Goal: Register for event/course

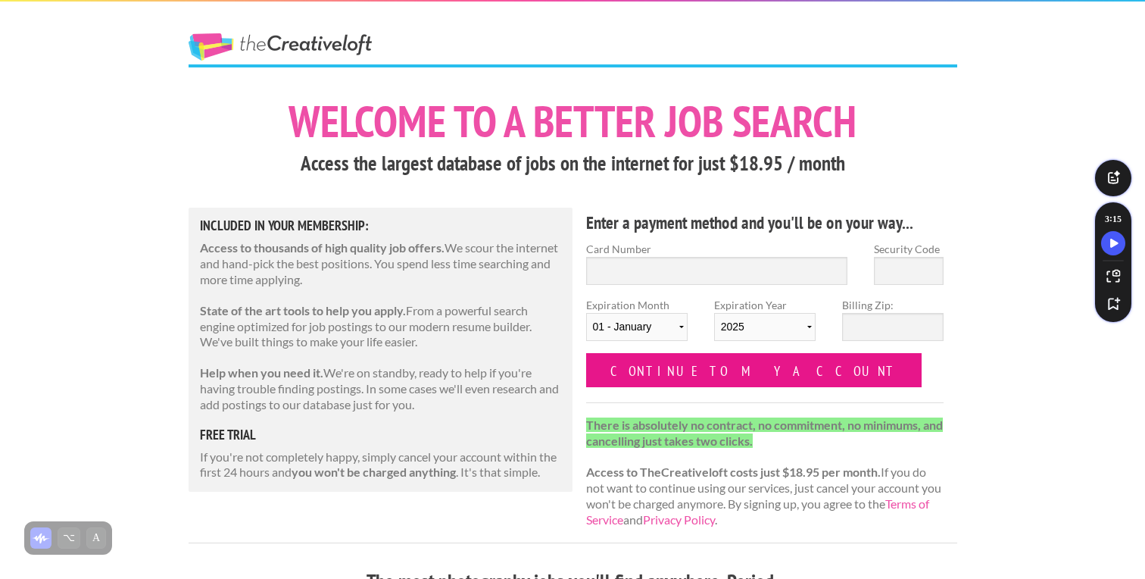
click at [724, 371] on input "Continue to my account" at bounding box center [754, 370] width 336 height 34
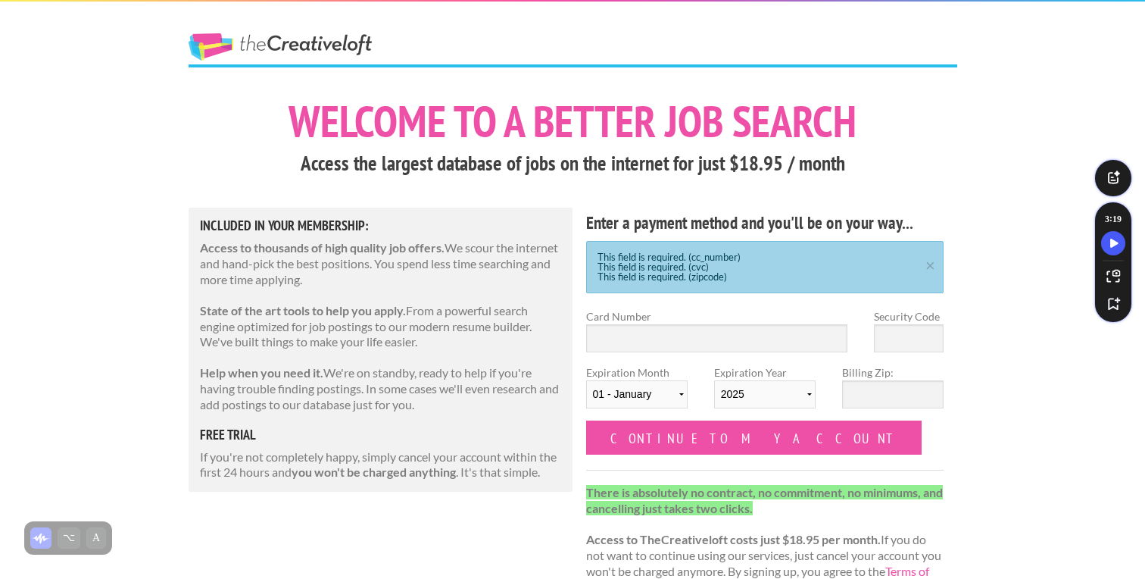
click at [259, 55] on link "The Creative Loft" at bounding box center [280, 46] width 183 height 27
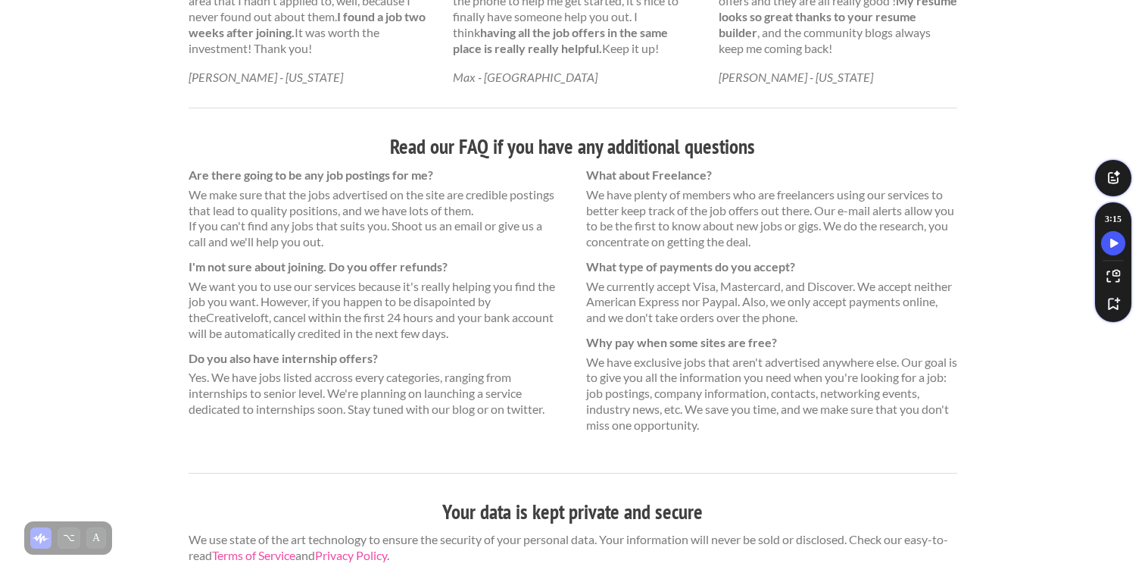
scroll to position [1000, 0]
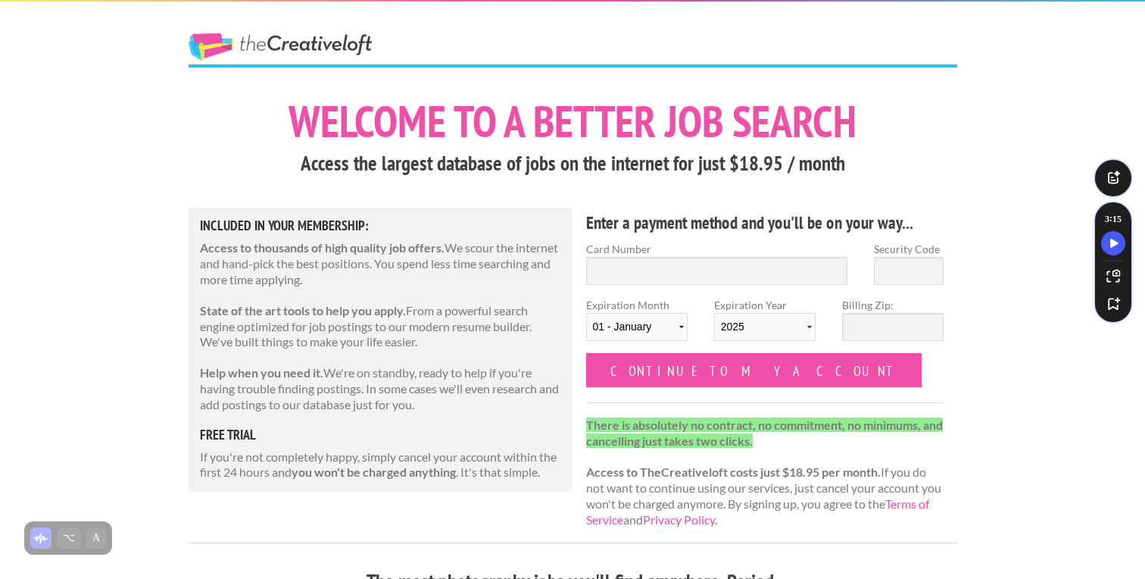
click at [329, 37] on link "The Creative Loft" at bounding box center [280, 46] width 183 height 27
